Goal: Information Seeking & Learning: Understand process/instructions

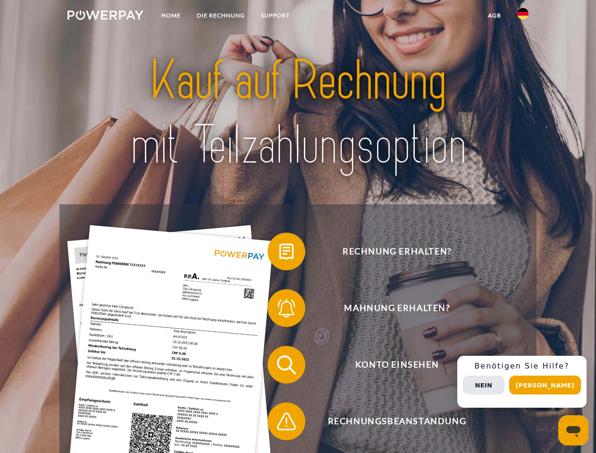
click at [105, 17] on img at bounding box center [105, 14] width 76 height 9
click at [523, 17] on img at bounding box center [522, 13] width 11 height 11
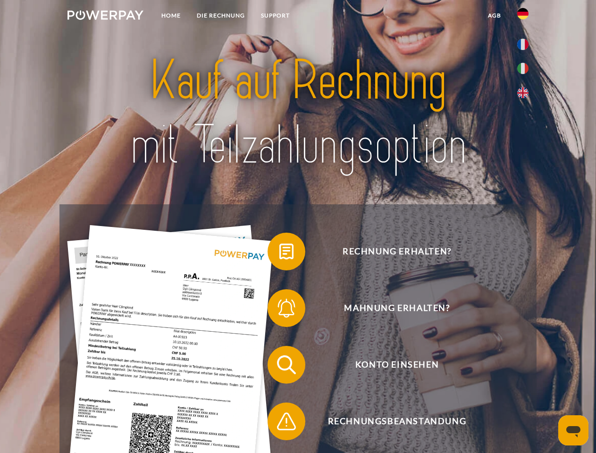
click at [494, 16] on link "agb" at bounding box center [494, 15] width 29 height 17
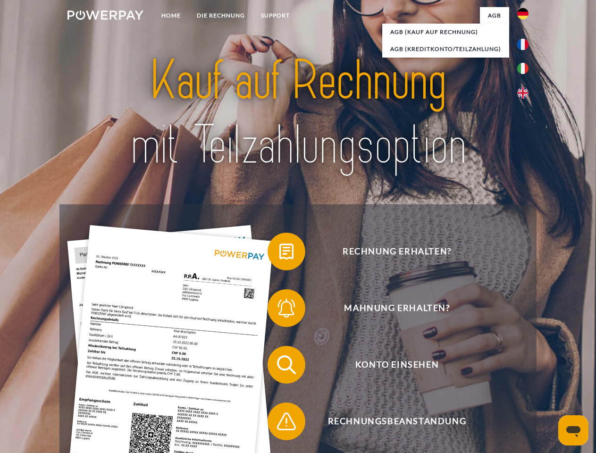
click at [279, 253] on span at bounding box center [272, 251] width 47 height 47
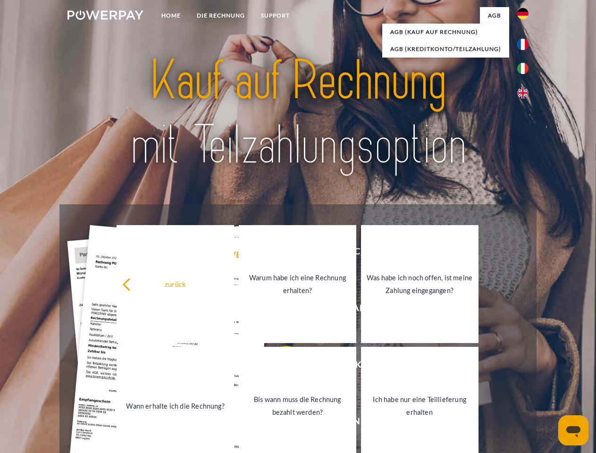
click at [279, 310] on link "Warum habe ich eine Rechnung erhalten?" at bounding box center [298, 284] width 118 height 118
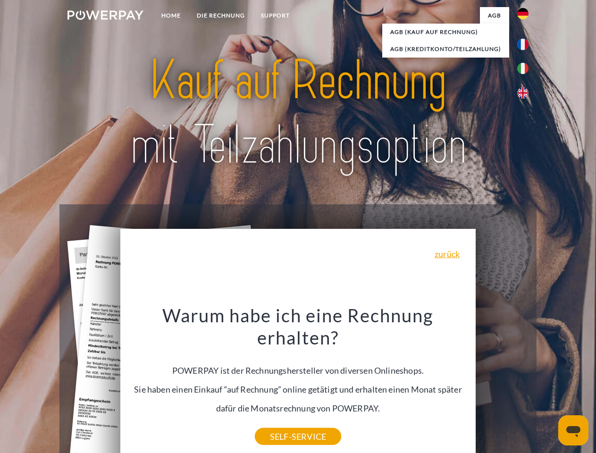
click at [279, 367] on div "Warum habe ich eine Rechnung erhalten? POWERPAY ist der Rechnungshersteller von…" at bounding box center [298, 370] width 345 height 133
click at [279, 423] on div "Warum habe ich eine Rechnung erhalten? POWERPAY ist der Rechnungshersteller von…" at bounding box center [298, 370] width 345 height 133
click at [525, 382] on div "Rechnung erhalten? Mahnung erhalten? Konto einsehen" at bounding box center [297, 393] width 477 height 378
click at [502, 384] on span "Konto einsehen" at bounding box center [396, 365] width 231 height 38
click at [548, 385] on header "Home DIE RECHNUNG SUPPORT" at bounding box center [298, 326] width 596 height 652
